Goal: Task Accomplishment & Management: Use online tool/utility

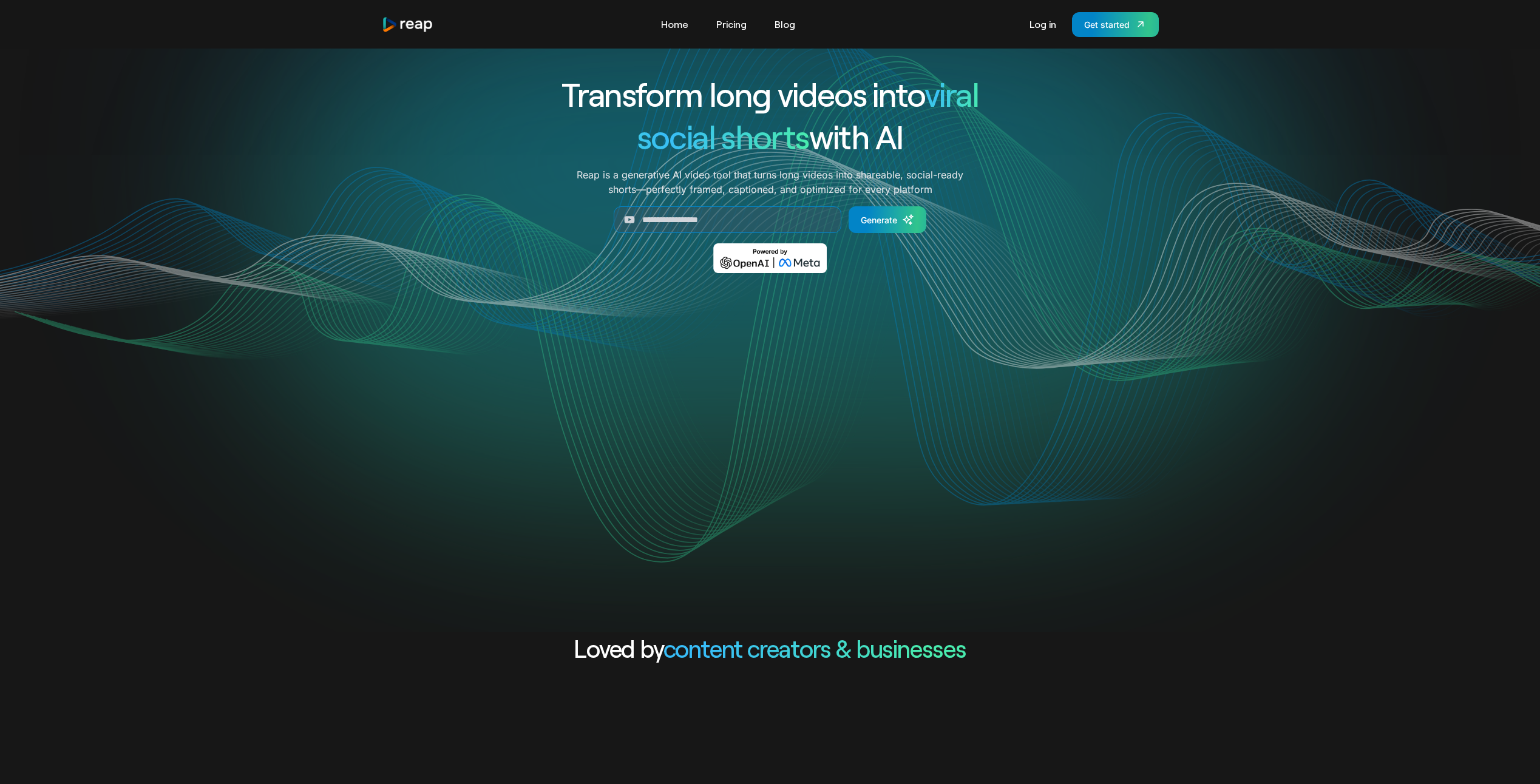
click at [1215, 216] on div "Transform long videos into viral social shorts with AI Reap is a generative AI …" at bounding box center [770, 340] width 1540 height 584
click at [772, 189] on p "Reap is a generative AI video tool that turns long videos into shareable, socia…" at bounding box center [770, 182] width 386 height 29
click at [1044, 34] on div "Log in Get started" at bounding box center [1091, 24] width 135 height 25
click at [1041, 21] on link "Log in" at bounding box center [1043, 25] width 39 height 19
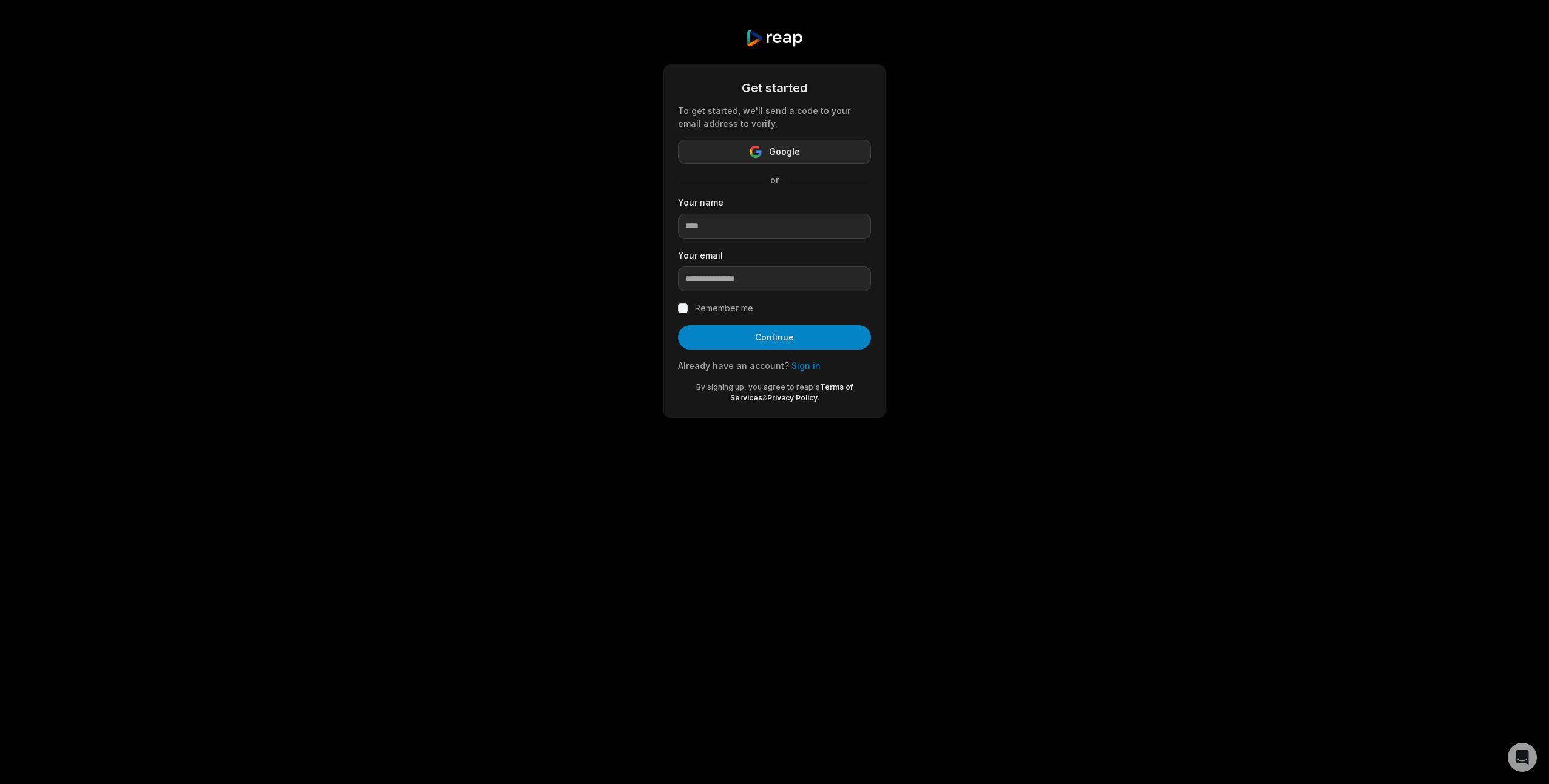
click at [766, 148] on button "Google" at bounding box center [774, 151] width 193 height 25
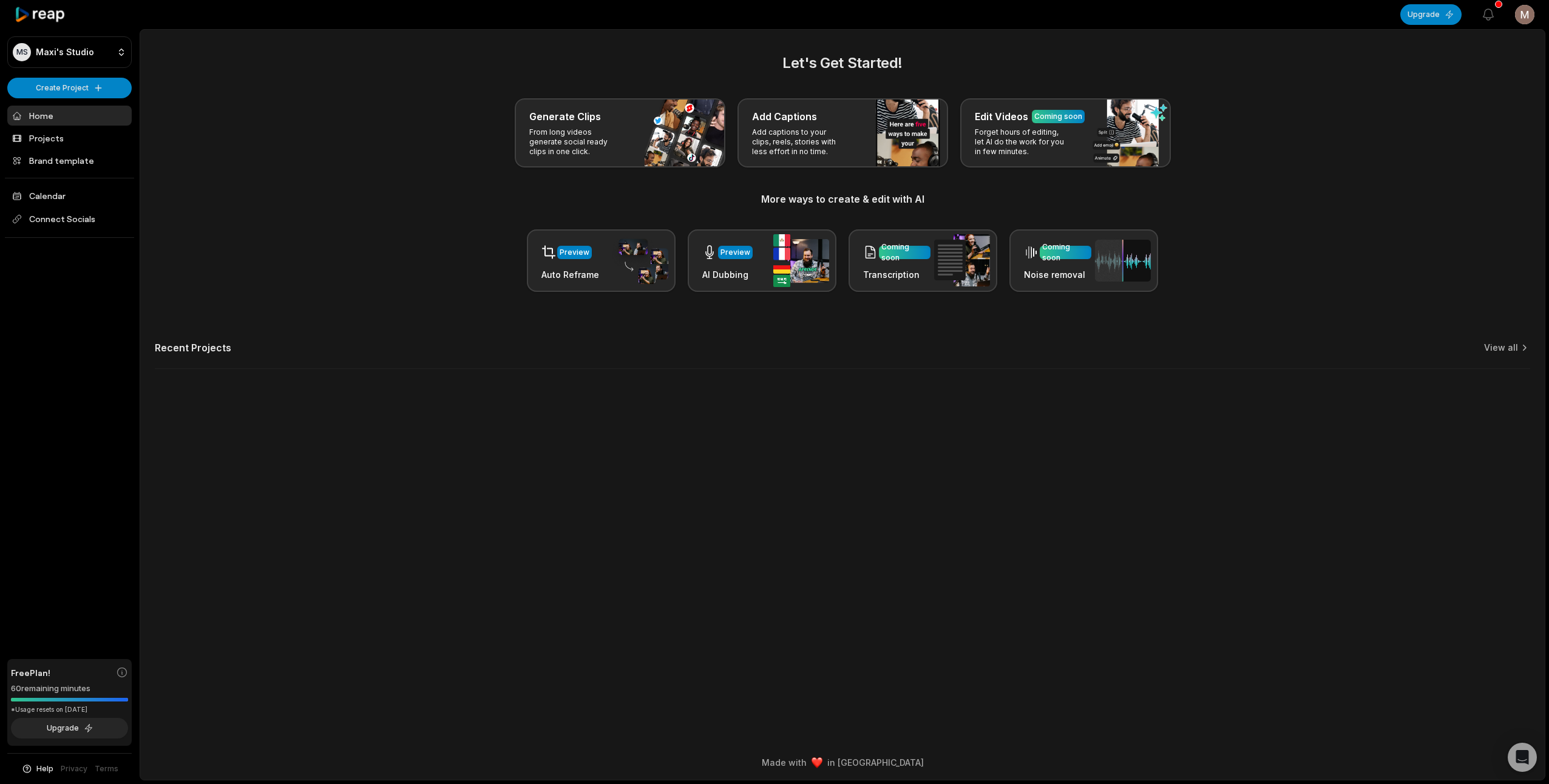
click at [430, 205] on h3 "More ways to create & edit with AI" at bounding box center [842, 199] width 1376 height 15
click at [624, 149] on div "Generate Clips From long videos generate social ready clips in one click." at bounding box center [620, 133] width 210 height 69
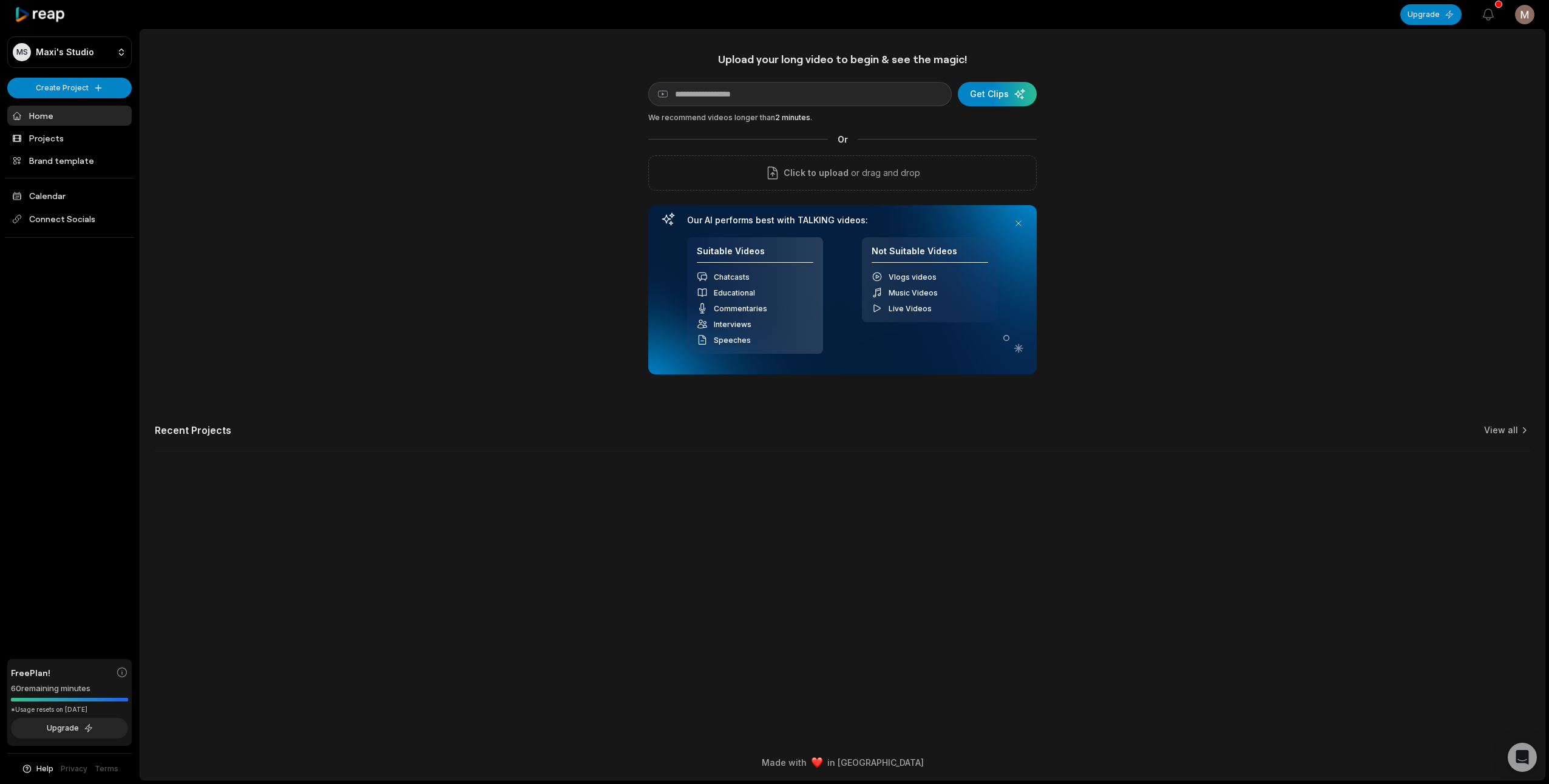
click at [1218, 331] on div "Upload your long video to begin & see the magic! YouTube link Get Clips We reco…" at bounding box center [842, 259] width 1405 height 414
drag, startPoint x: 1207, startPoint y: 201, endPoint x: 1209, endPoint y: 207, distance: 6.3
click at [1207, 201] on div "Upload your long video to begin & see the magic! YouTube link Get Clips We reco…" at bounding box center [842, 259] width 1405 height 414
click at [269, 105] on div "Upload your long video to begin & see the magic! YouTube link Get Clips We reco…" at bounding box center [842, 259] width 1405 height 414
click at [715, 98] on input at bounding box center [800, 94] width 304 height 25
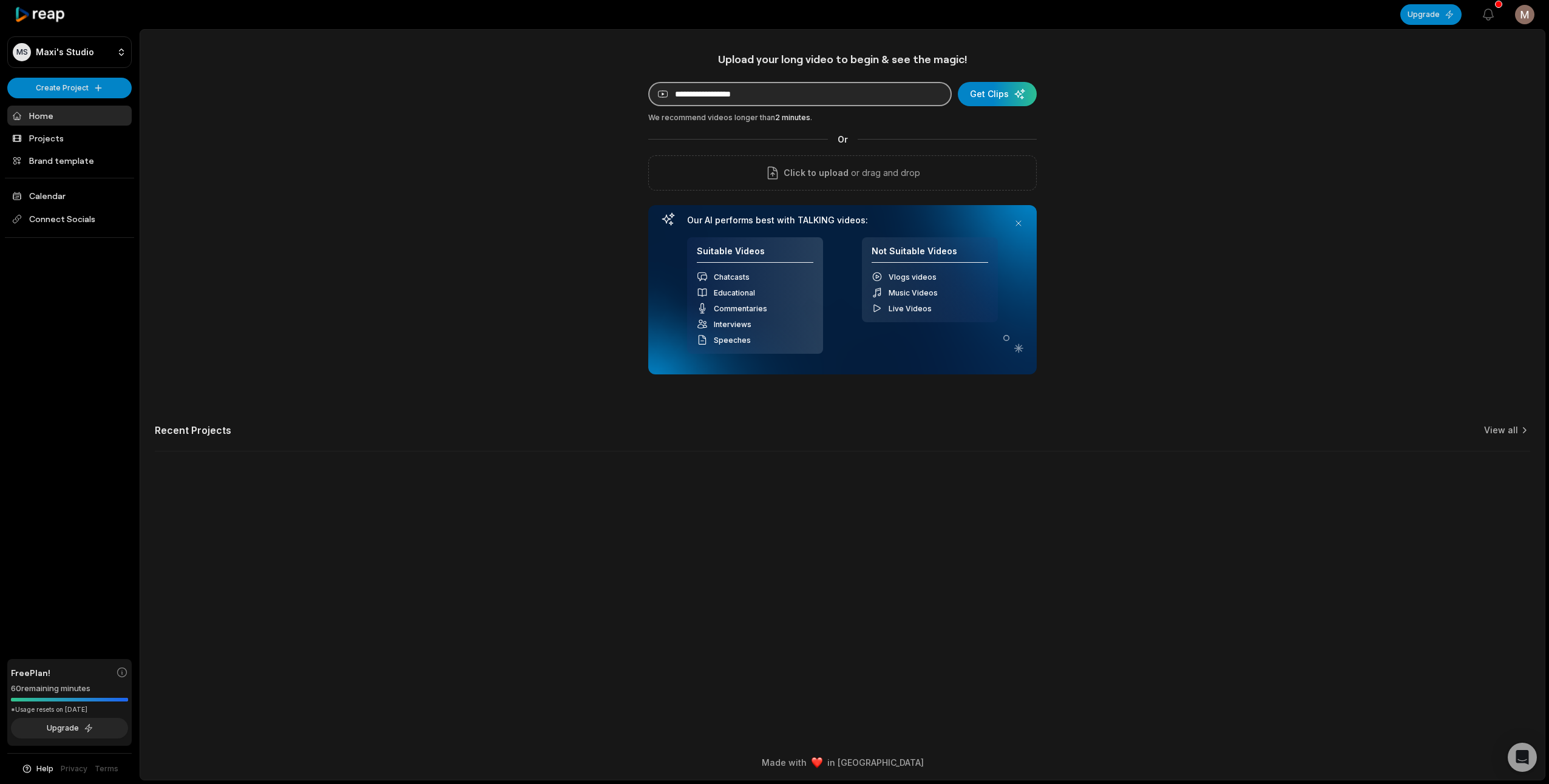
paste input "**********"
type input "**********"
click at [992, 92] on div "submit" at bounding box center [998, 94] width 79 height 25
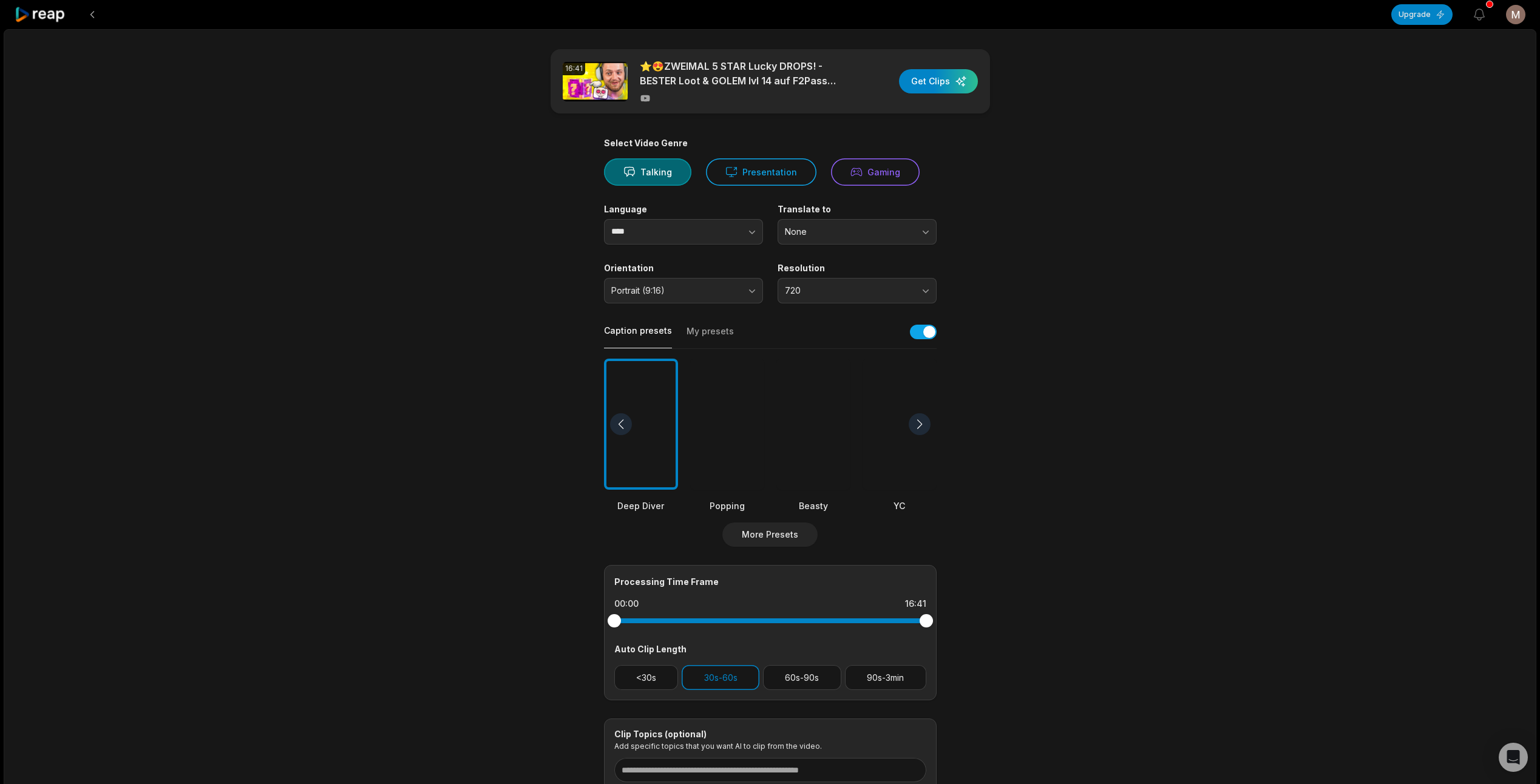
click at [686, 328] on button "My presets" at bounding box center [710, 336] width 47 height 23
click at [640, 333] on button "Caption presets" at bounding box center [638, 336] width 68 height 24
click at [1064, 643] on div "16:41 ⭐😍ZWEIMAL 5 STAR Lucky DROPS! - BESTER Loot & GOLEM lvl 14 auf F2Pass Cla…" at bounding box center [770, 453] width 1533 height 847
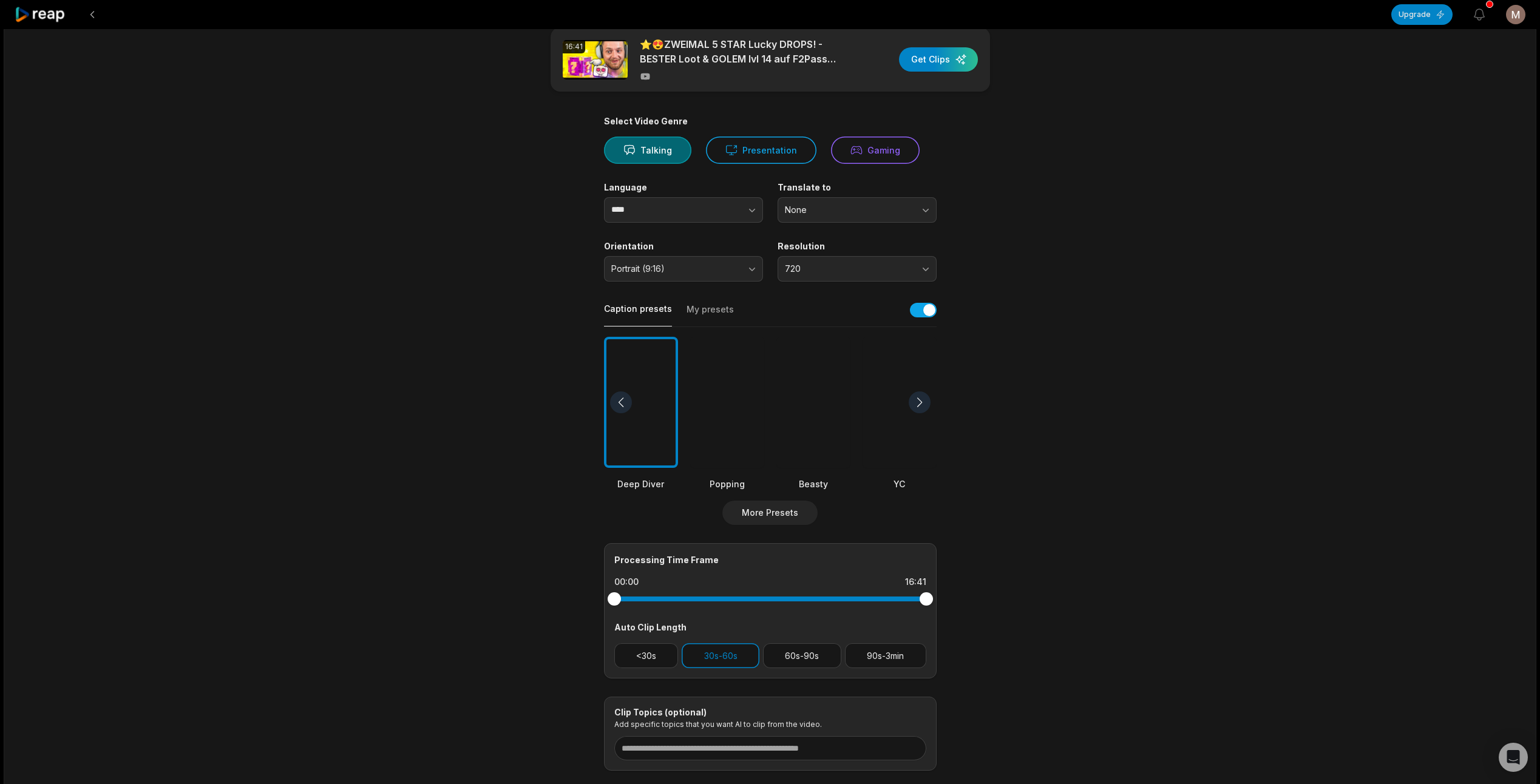
scroll to position [60, 0]
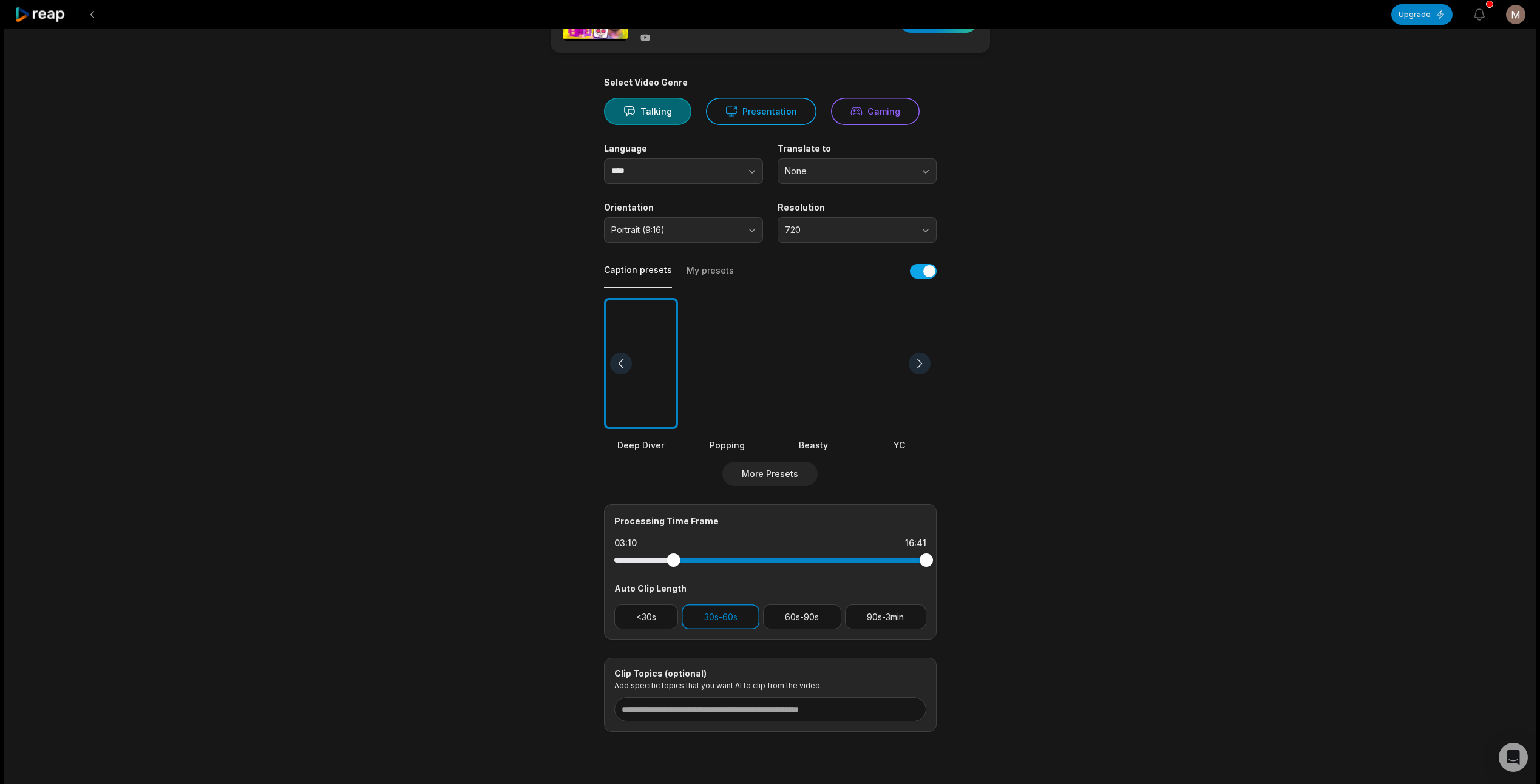
drag, startPoint x: 615, startPoint y: 554, endPoint x: 673, endPoint y: 552, distance: 58.0
click at [673, 552] on div at bounding box center [770, 559] width 312 height 22
click at [1068, 615] on div "16:41 ⭐😍ZWEIMAL 5 STAR Lucky DROPS! - BESTER Loot & GOLEM lvl 14 auf F2Pass Cla…" at bounding box center [770, 392] width 1533 height 847
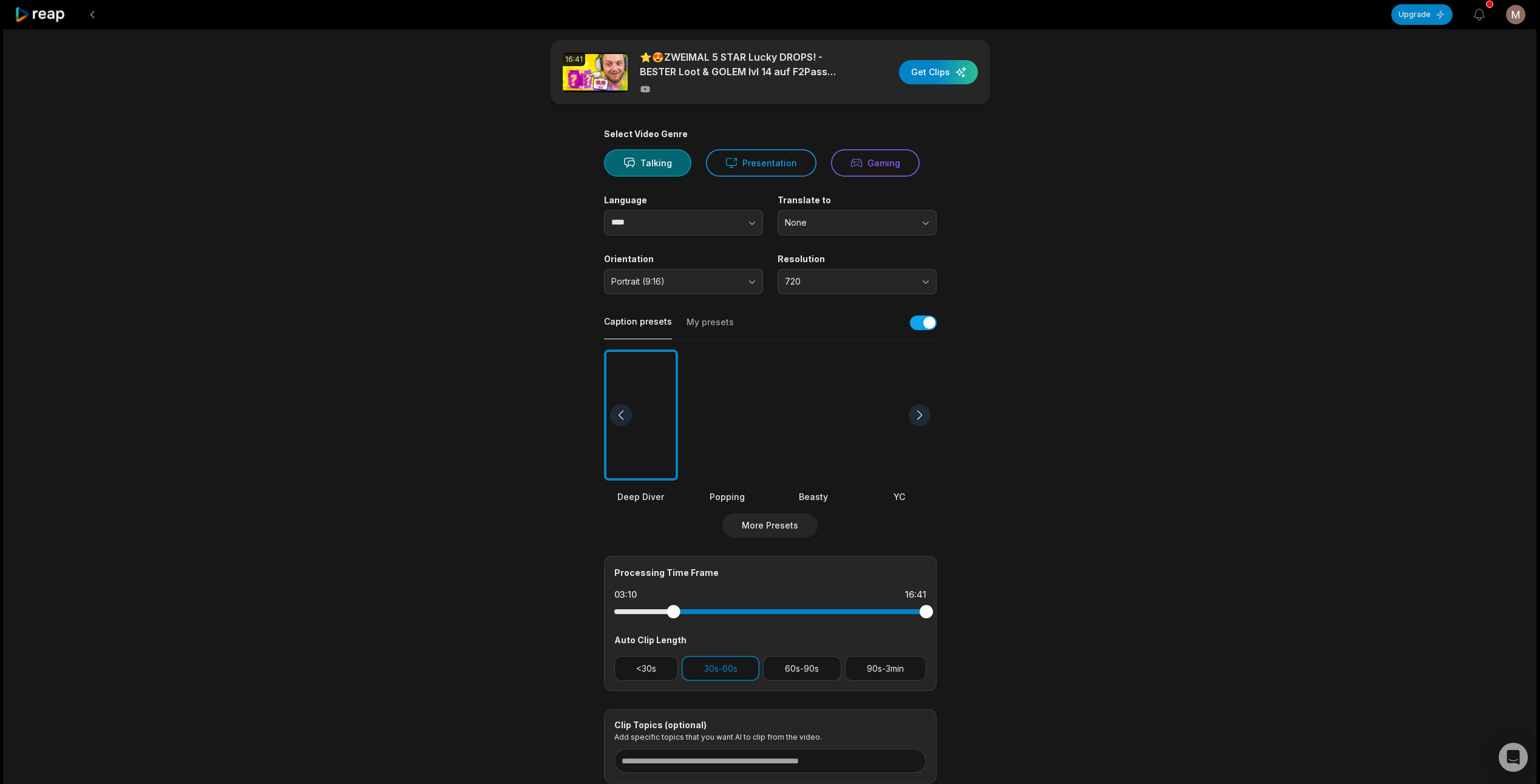
scroll to position [0, 0]
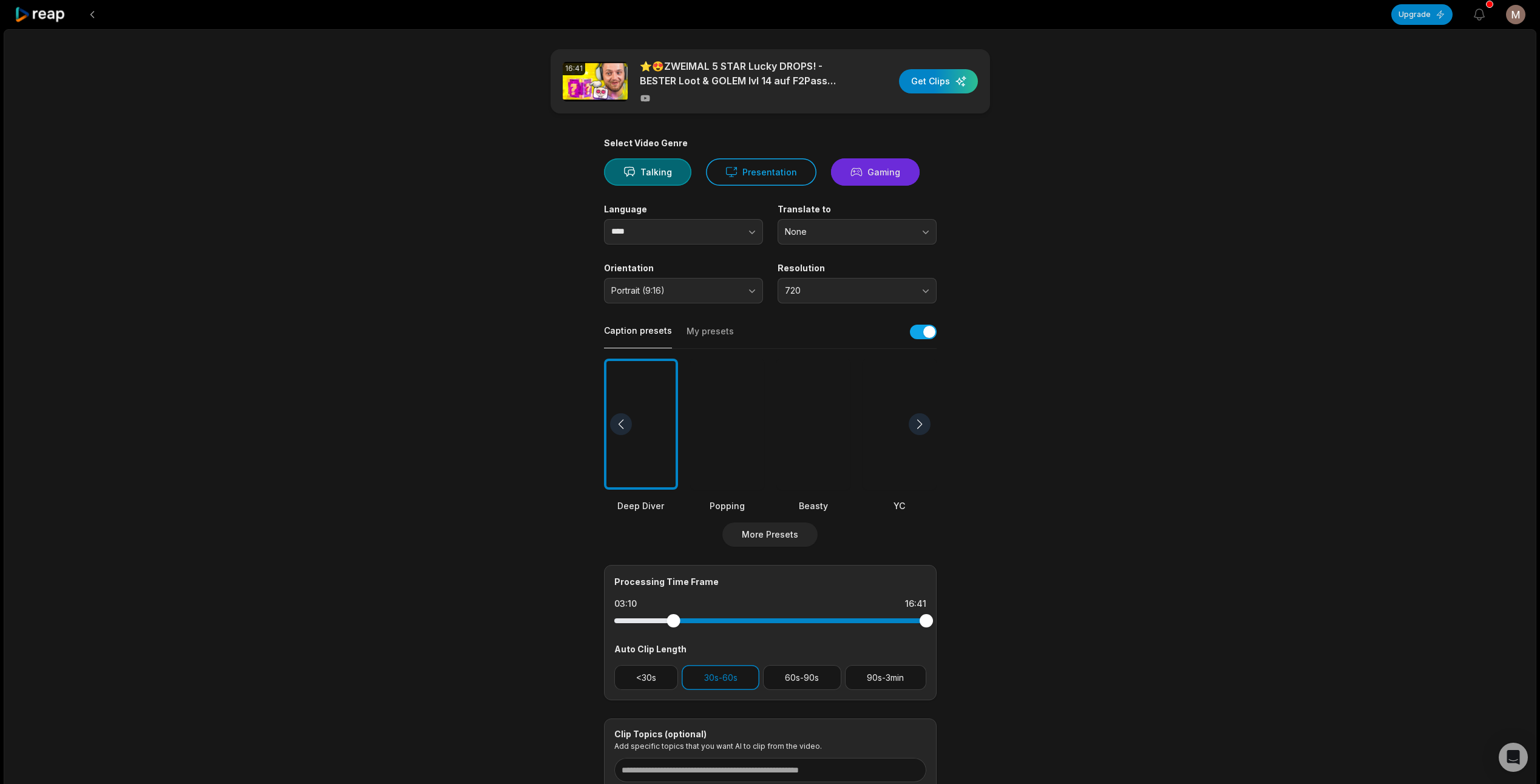
click at [890, 181] on button "Gaming" at bounding box center [875, 172] width 89 height 28
click at [877, 231] on span "None" at bounding box center [848, 231] width 128 height 11
click at [877, 232] on span "None" at bounding box center [848, 231] width 128 height 11
click at [1073, 263] on div "16:41 ⭐😍ZWEIMAL 5 STAR Lucky DROPS! - BESTER Loot & GOLEM lvl 14 auf F2Pass Cla…" at bounding box center [770, 453] width 1533 height 847
click at [921, 236] on button "None" at bounding box center [857, 232] width 159 height 25
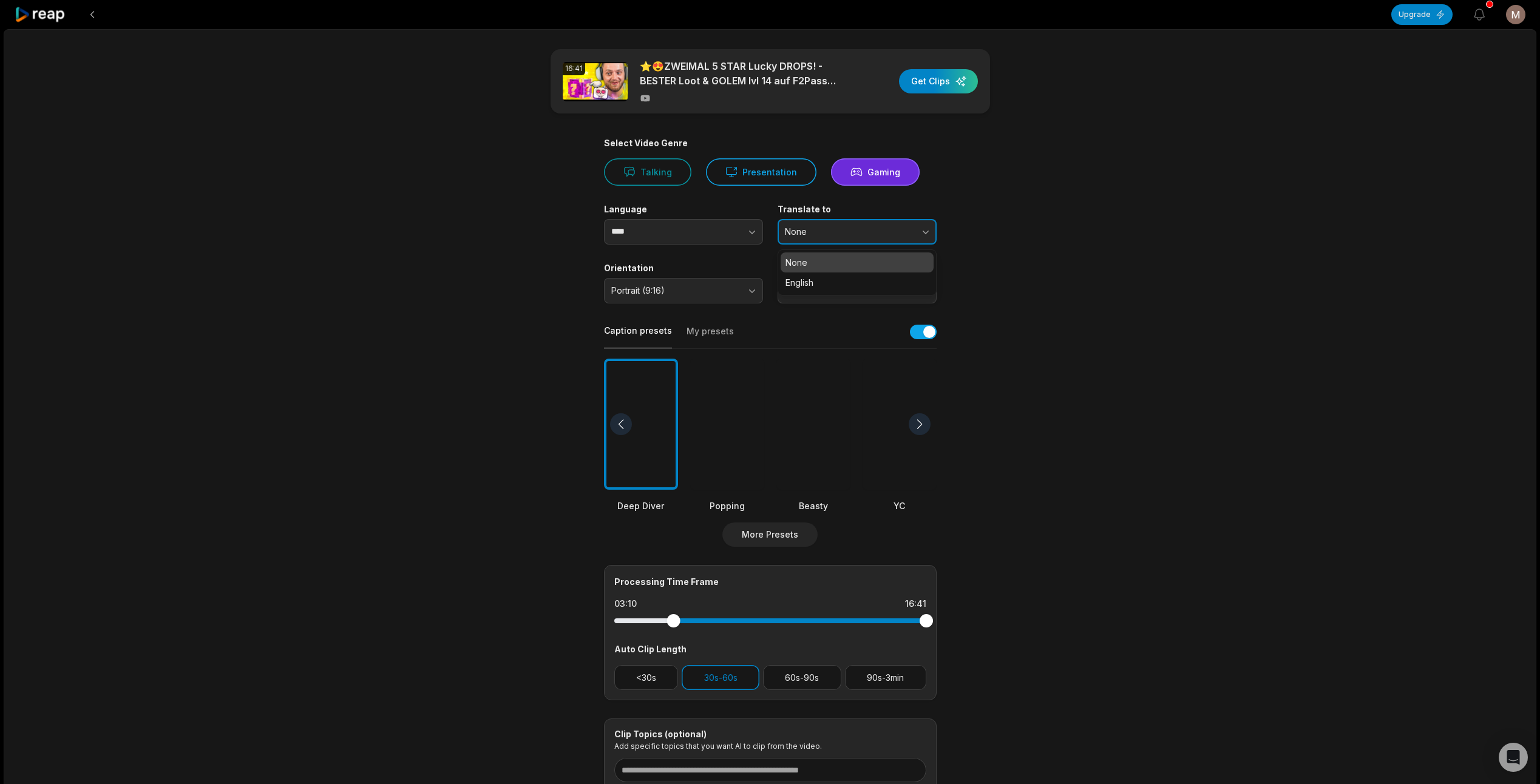
click at [921, 236] on button "None" at bounding box center [857, 232] width 159 height 25
click at [1068, 267] on div "16:41 ⭐😍ZWEIMAL 5 STAR Lucky DROPS! - BESTER Loot & GOLEM lvl 14 auf F2Pass Cla…" at bounding box center [770, 453] width 1533 height 847
click at [739, 230] on button "button" at bounding box center [727, 232] width 69 height 25
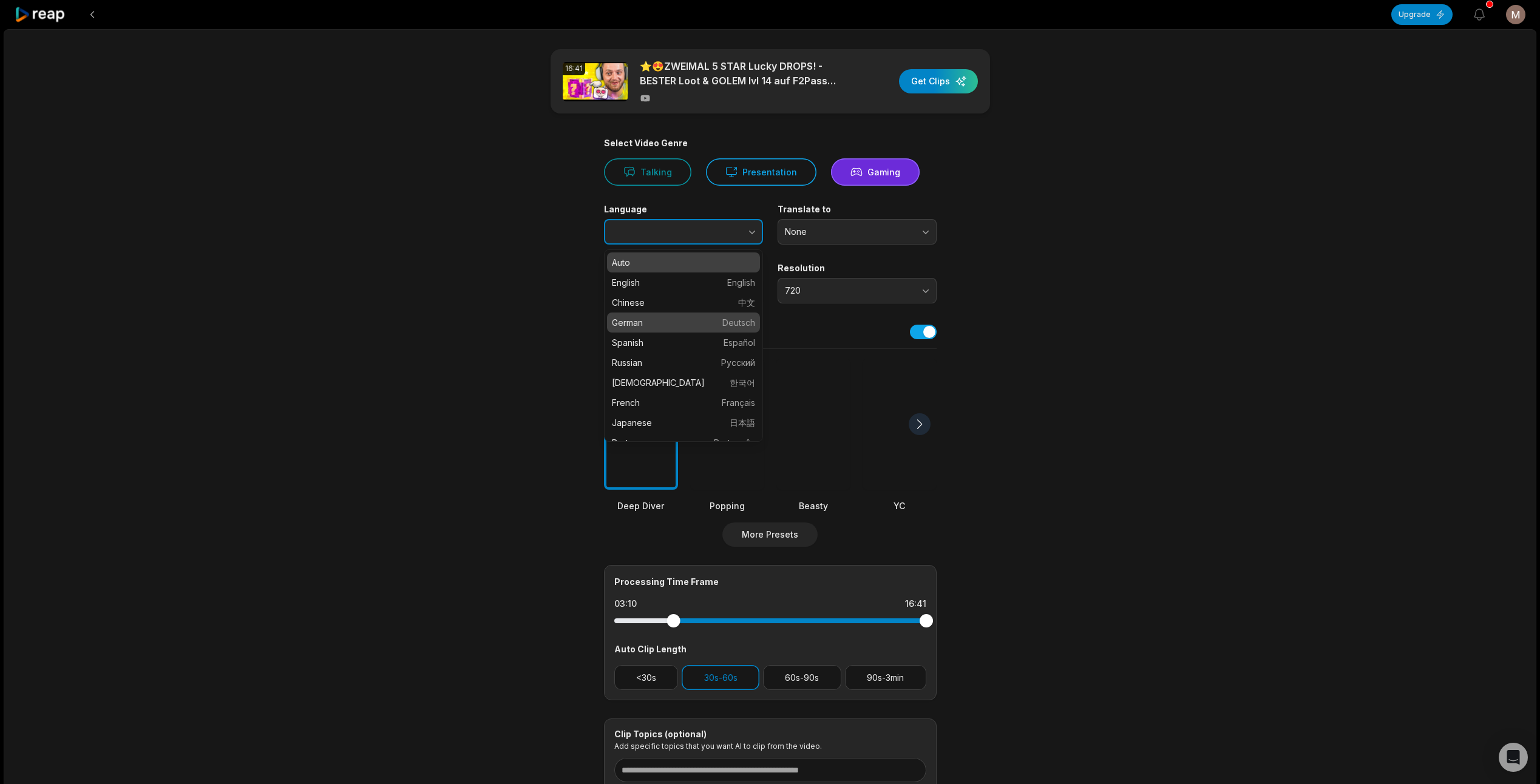
type input "******"
drag, startPoint x: 643, startPoint y: 321, endPoint x: 552, endPoint y: 323, distance: 91.0
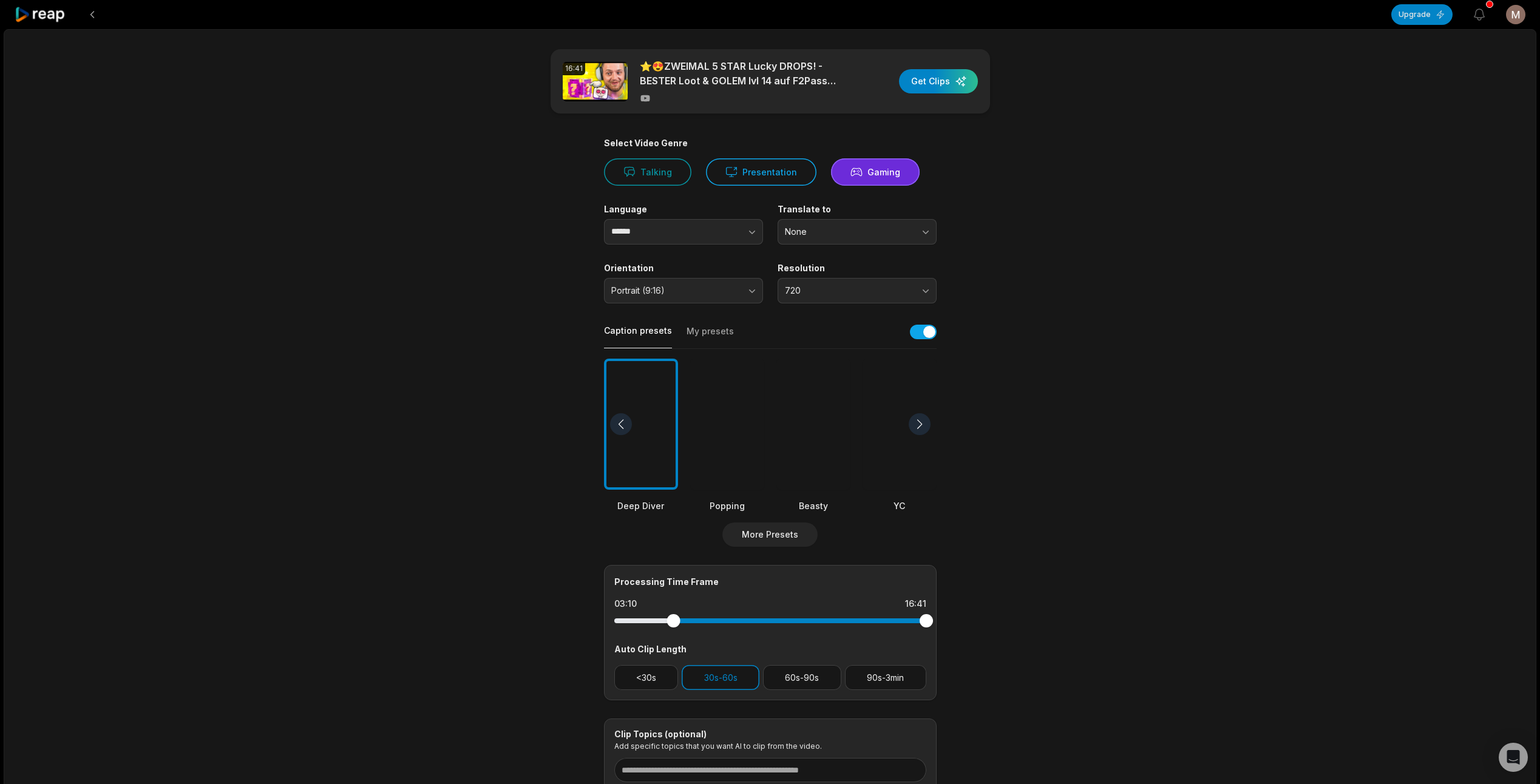
click at [498, 321] on main "16:41 ⭐😍ZWEIMAL 5 STAR Lucky DROPS! - BESTER Loot & GOLEM lvl 14 auf F2Pass Cla…" at bounding box center [771, 421] width 588 height 744
click at [910, 289] on span "720" at bounding box center [848, 290] width 128 height 11
click at [1095, 287] on div "16:41 ⭐😍ZWEIMAL 5 STAR Lucky DROPS! - BESTER Loot & GOLEM lvl 14 auf F2Pass Cla…" at bounding box center [770, 453] width 1533 height 847
click at [942, 69] on div "16:41 ⭐😍ZWEIMAL 5 STAR Lucky DROPS! - BESTER Loot & GOLEM lvl 14 auf F2Pass Cla…" at bounding box center [770, 81] width 439 height 64
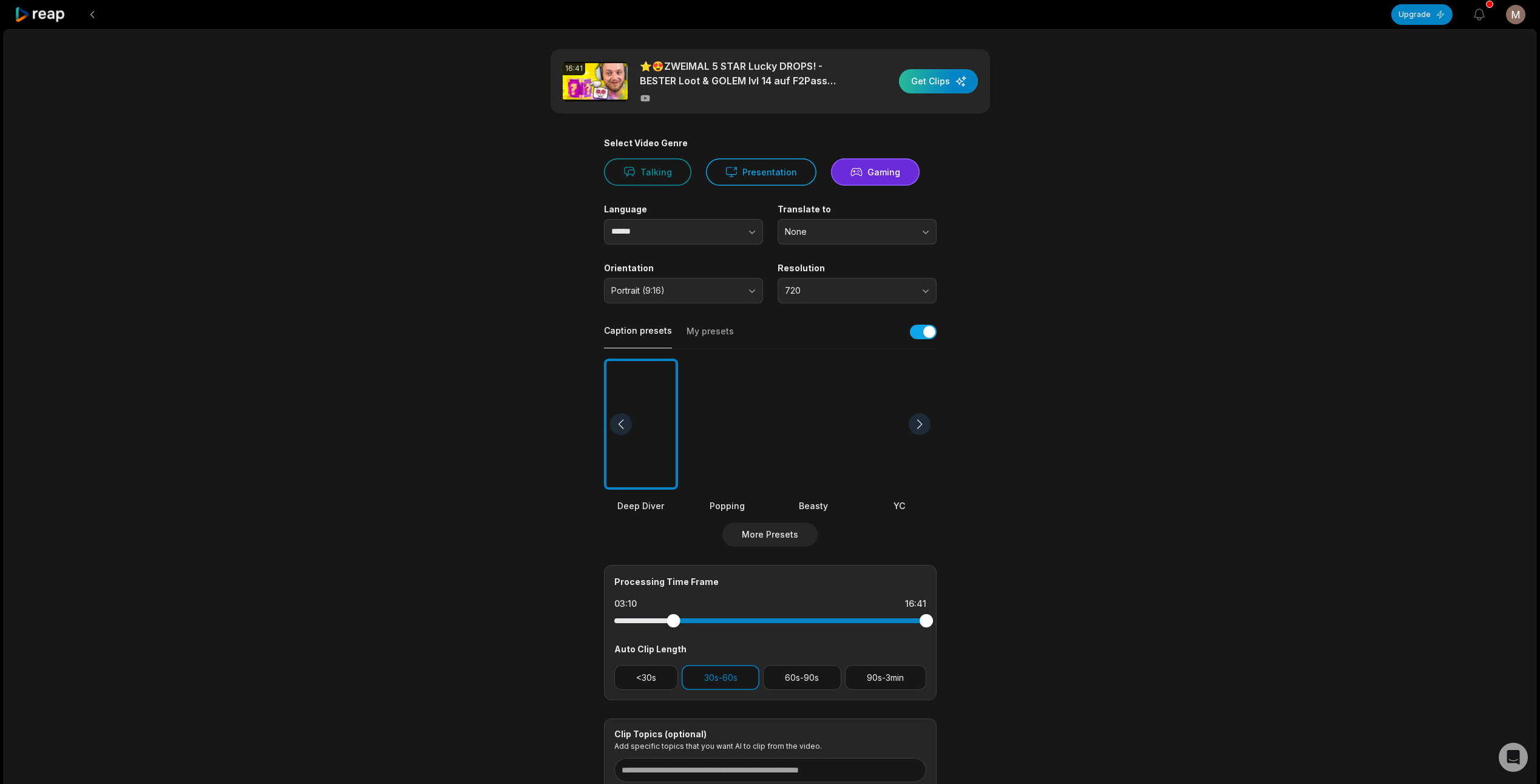
click at [942, 80] on div "button" at bounding box center [939, 81] width 79 height 25
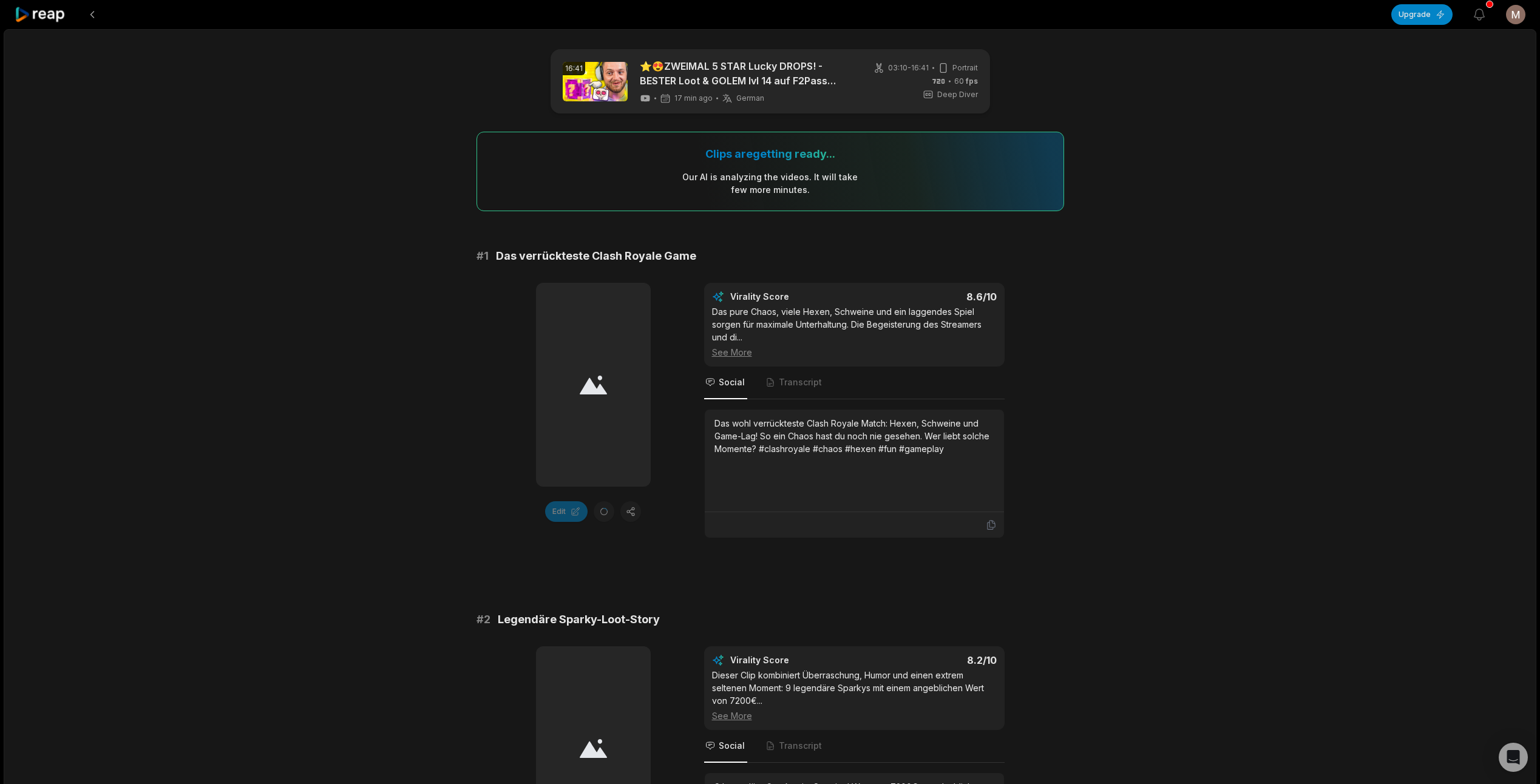
click at [743, 355] on div "See More" at bounding box center [854, 352] width 285 height 13
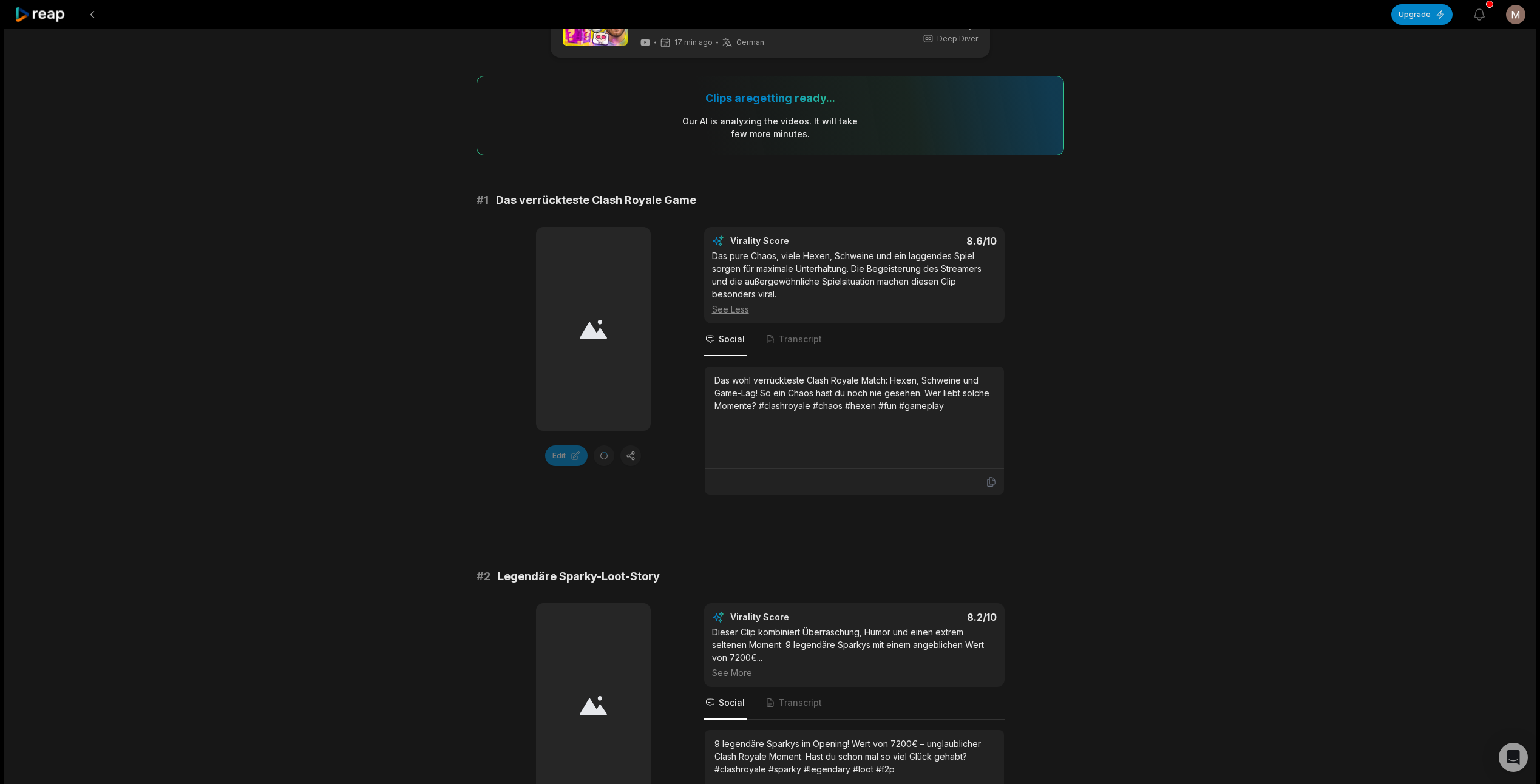
scroll to position [60, 0]
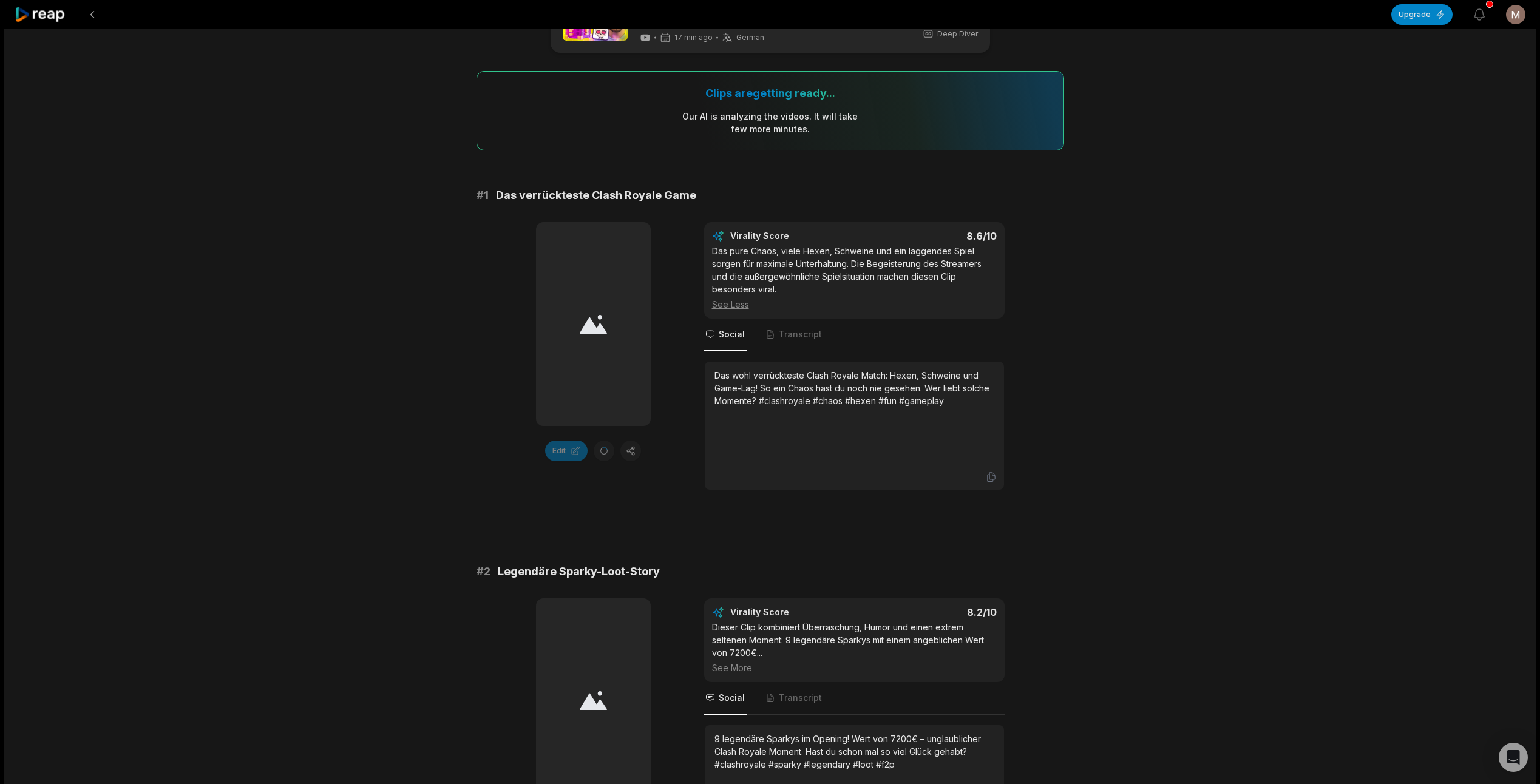
click at [730, 667] on div "See More" at bounding box center [854, 668] width 285 height 13
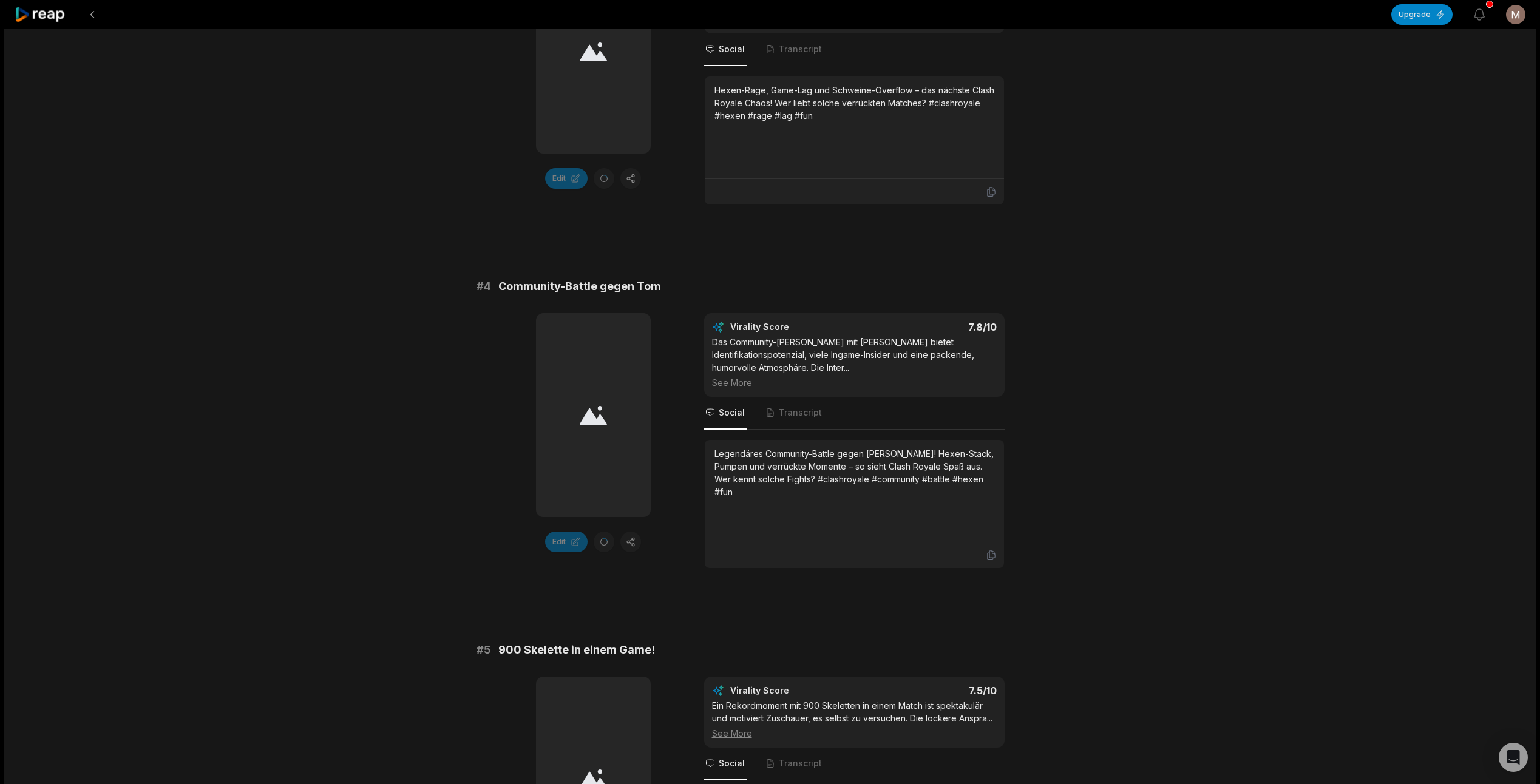
scroll to position [1093, 0]
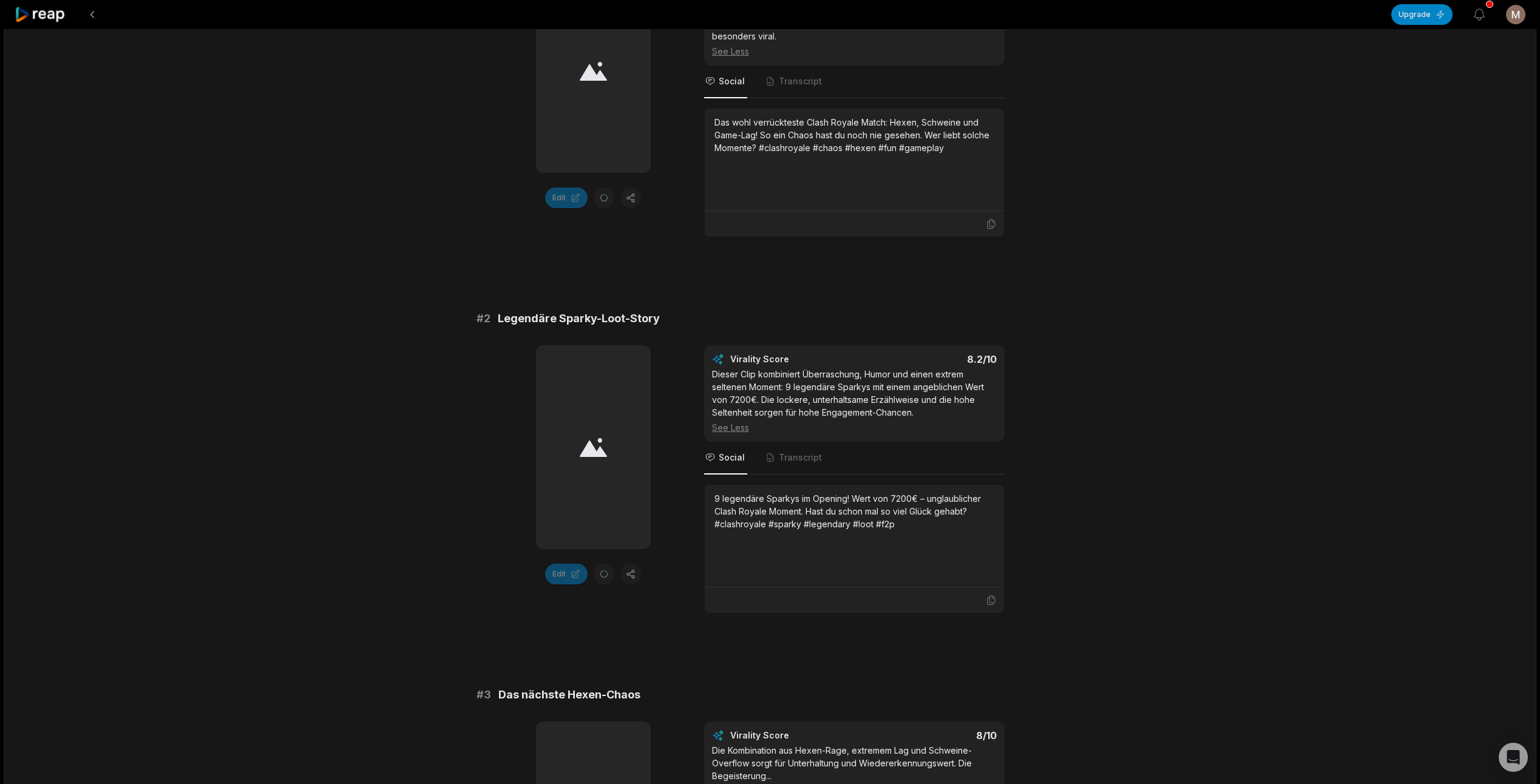
scroll to position [0, 0]
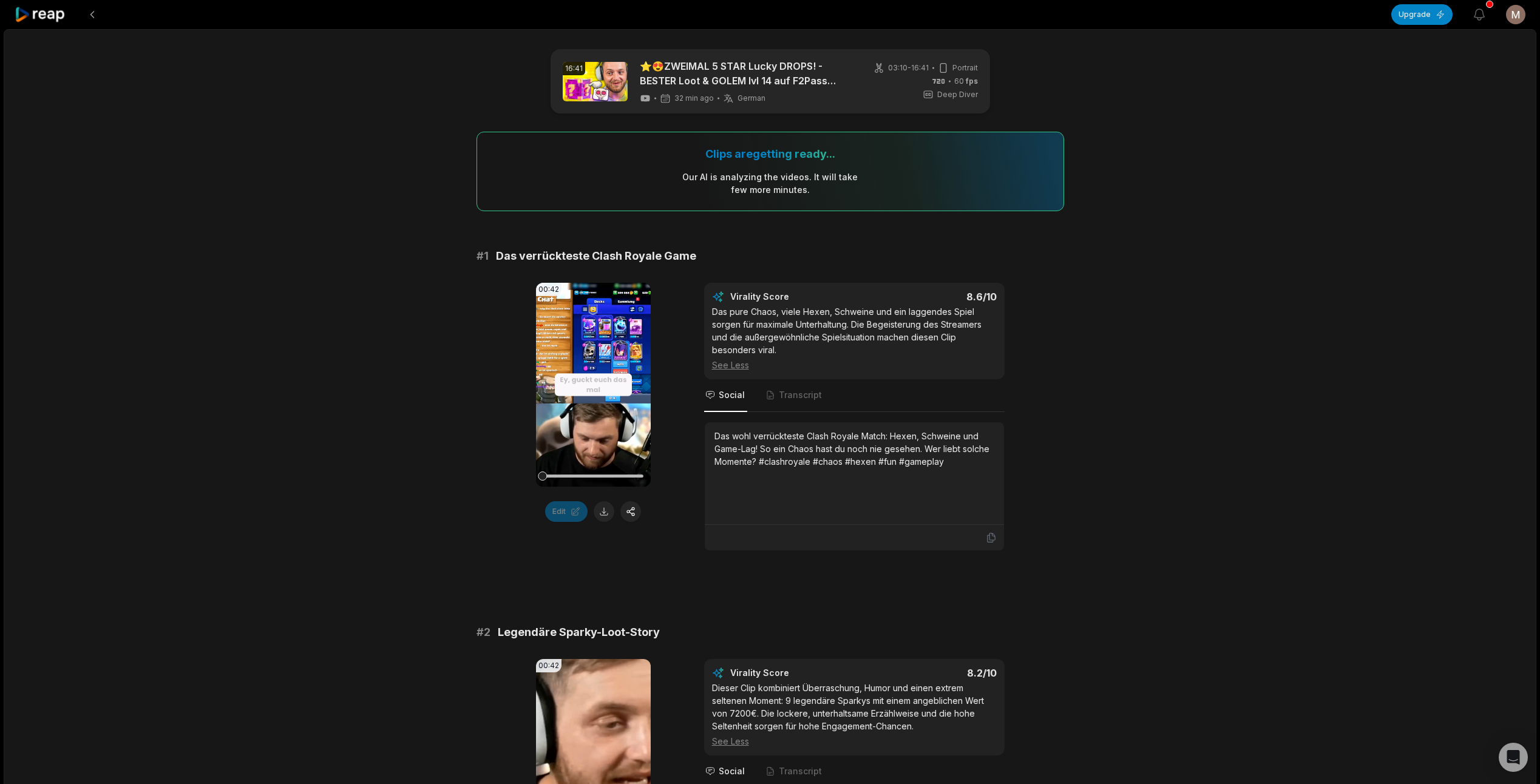
drag, startPoint x: 1294, startPoint y: 270, endPoint x: 1265, endPoint y: 257, distance: 31.8
click at [582, 428] on video "Your browser does not support mp4 format." at bounding box center [593, 384] width 115 height 204
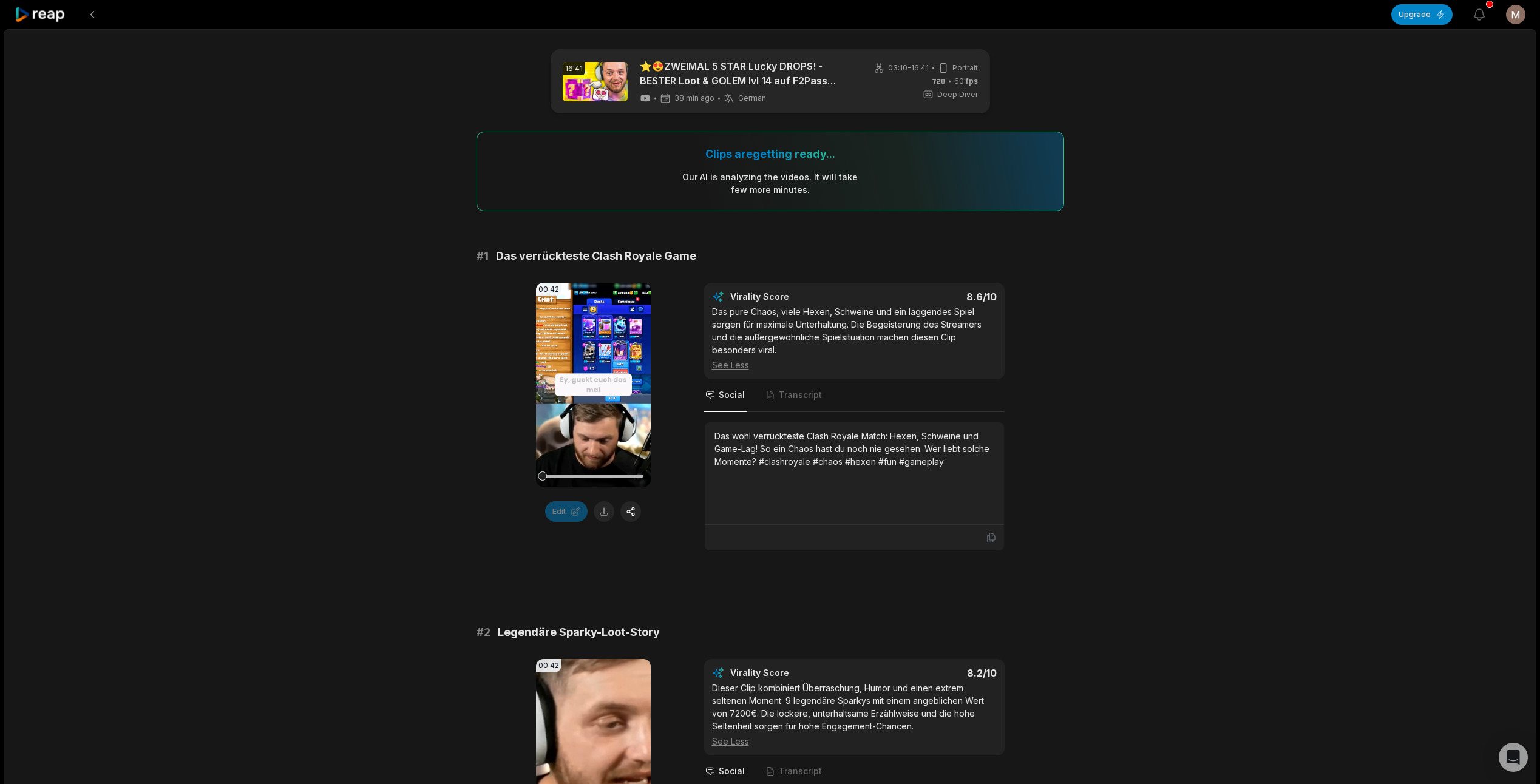
drag, startPoint x: 582, startPoint y: 477, endPoint x: 534, endPoint y: 481, distance: 48.2
click at [534, 481] on div "00:42 Your browser does not support mp4 format. Edit Virality Score 8.6 /10 Das…" at bounding box center [771, 417] width 588 height 269
click at [593, 383] on icon at bounding box center [593, 385] width 15 height 15
click at [1471, 16] on button "View notifications" at bounding box center [1480, 15] width 27 height 27
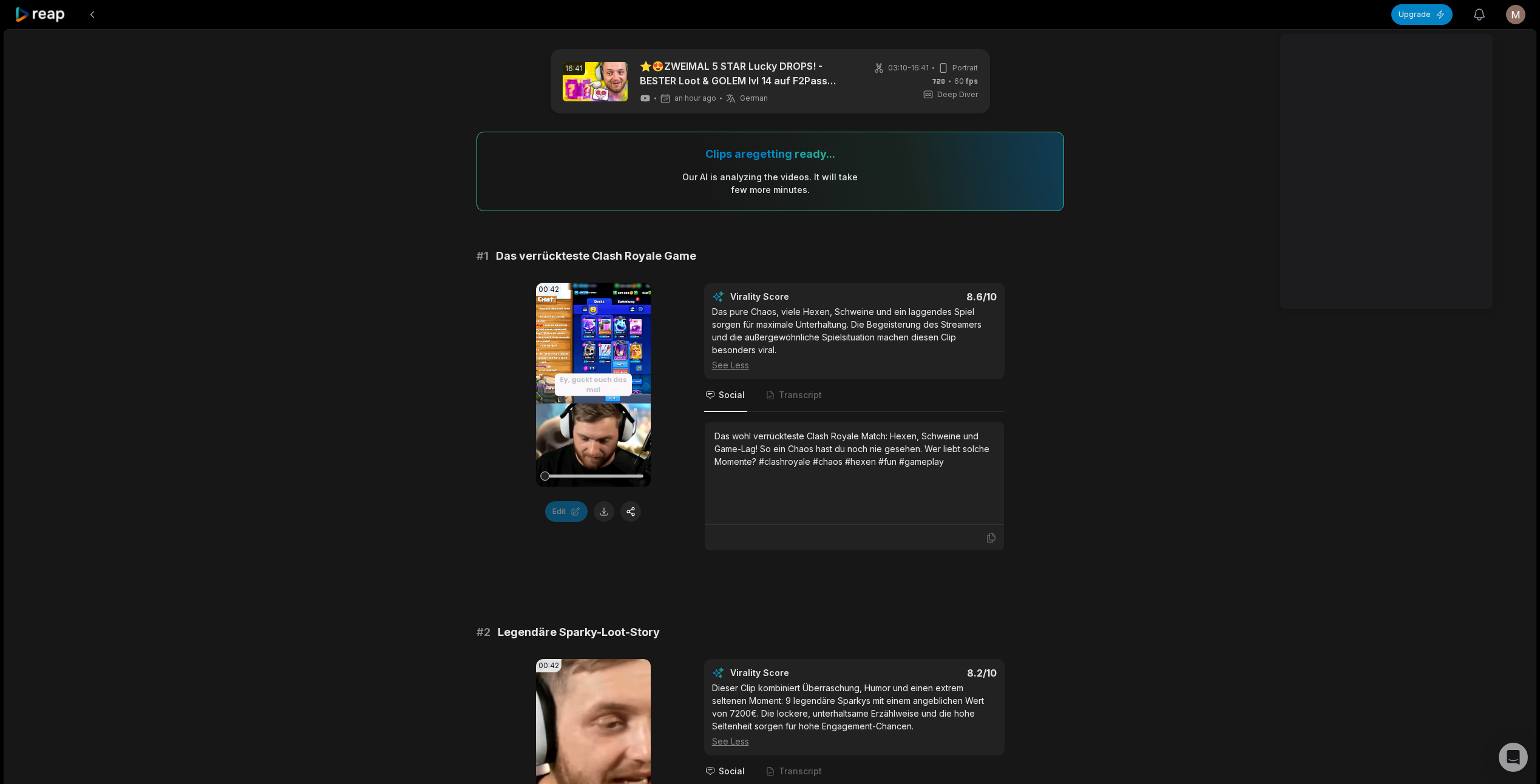
click at [1477, 15] on icon "button" at bounding box center [1480, 15] width 15 height 15
